Goal: Task Accomplishment & Management: Use online tool/utility

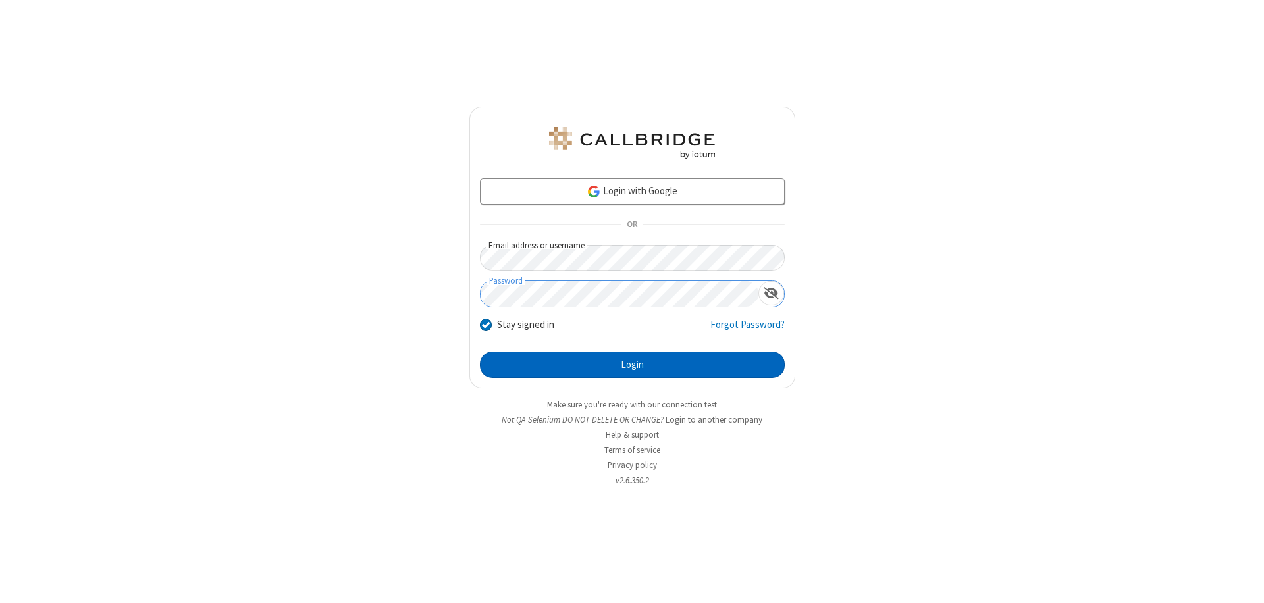
click at [632, 365] on button "Login" at bounding box center [632, 365] width 305 height 26
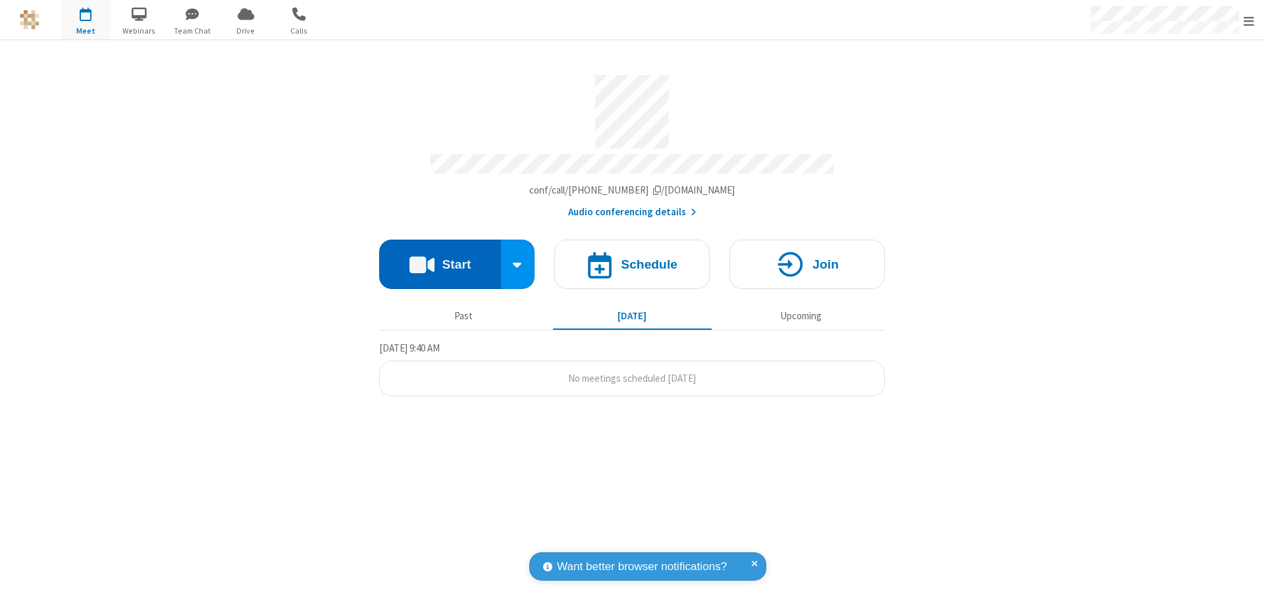
click at [440, 258] on button "Start" at bounding box center [440, 264] width 122 height 49
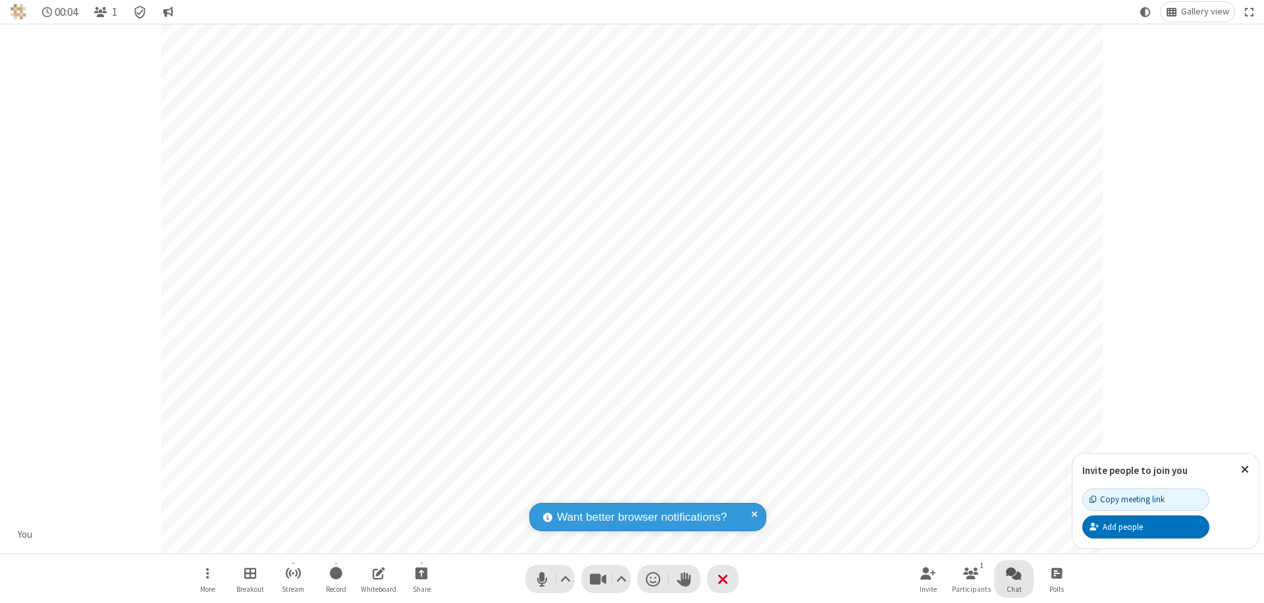
click at [1014, 573] on span "Open chat" at bounding box center [1014, 573] width 16 height 16
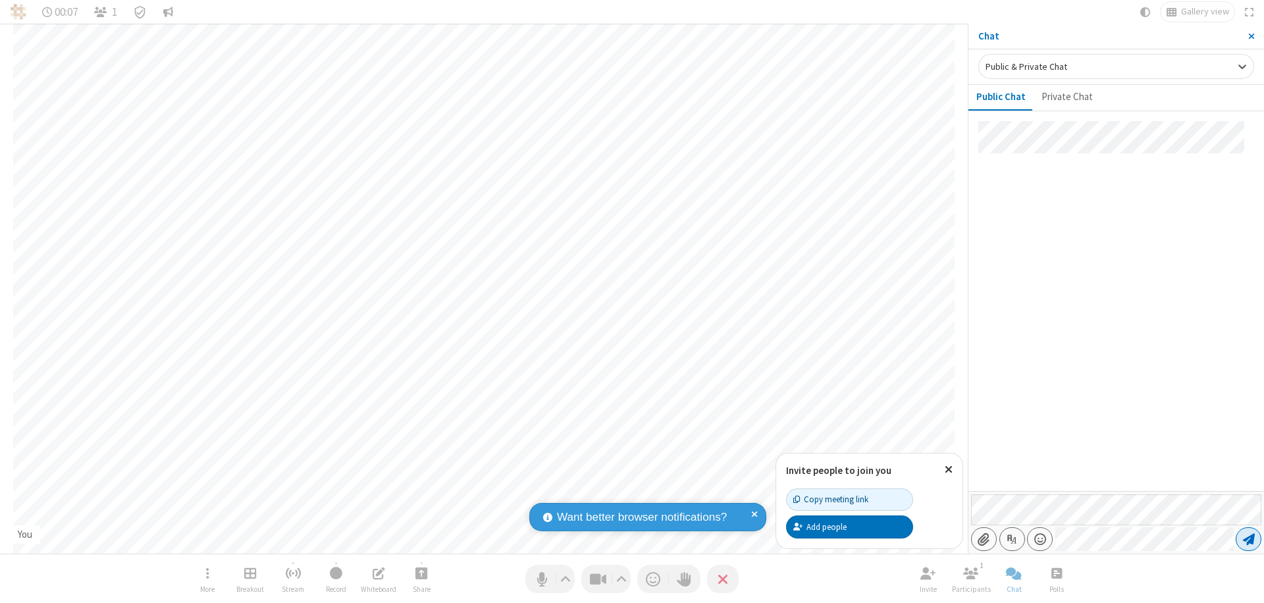
click at [1248, 539] on span "Send message" at bounding box center [1249, 539] width 12 height 13
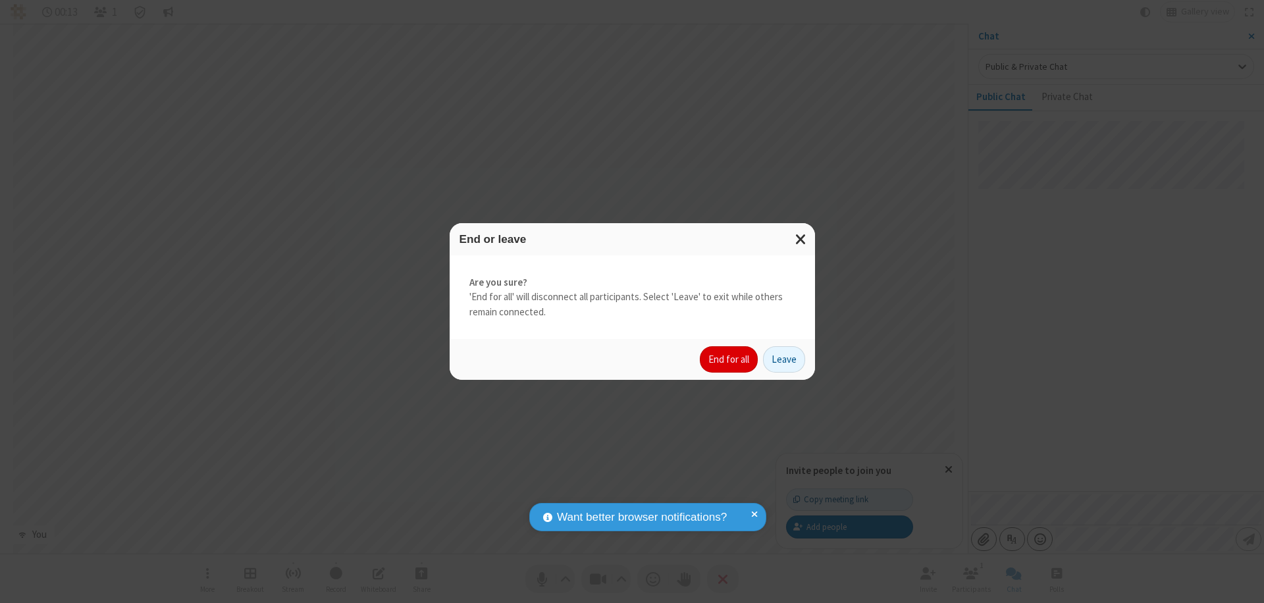
click at [730, 360] on button "End for all" at bounding box center [729, 359] width 58 height 26
